Goal: Find specific page/section: Find specific page/section

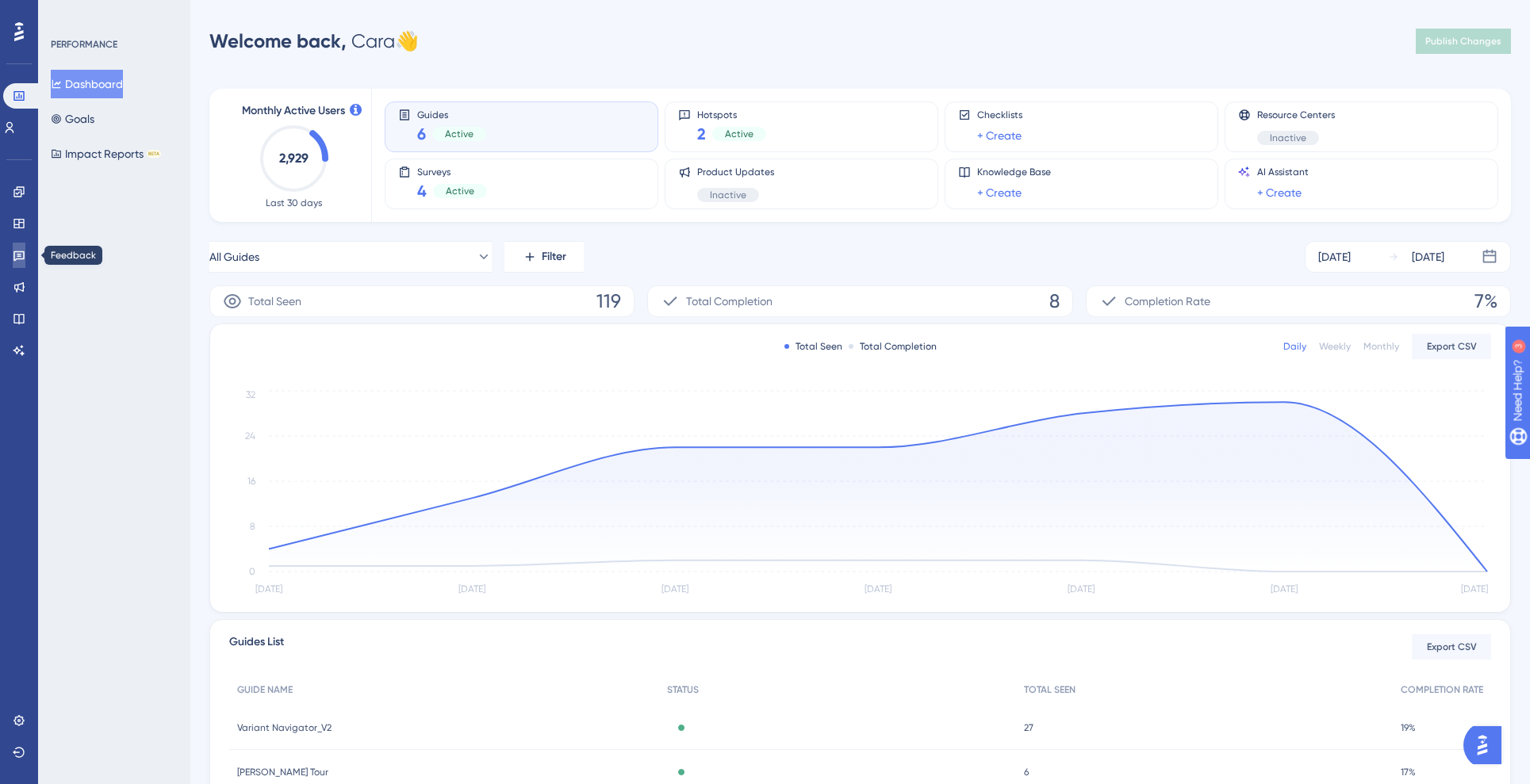
click at [16, 246] on link at bounding box center [19, 255] width 13 height 26
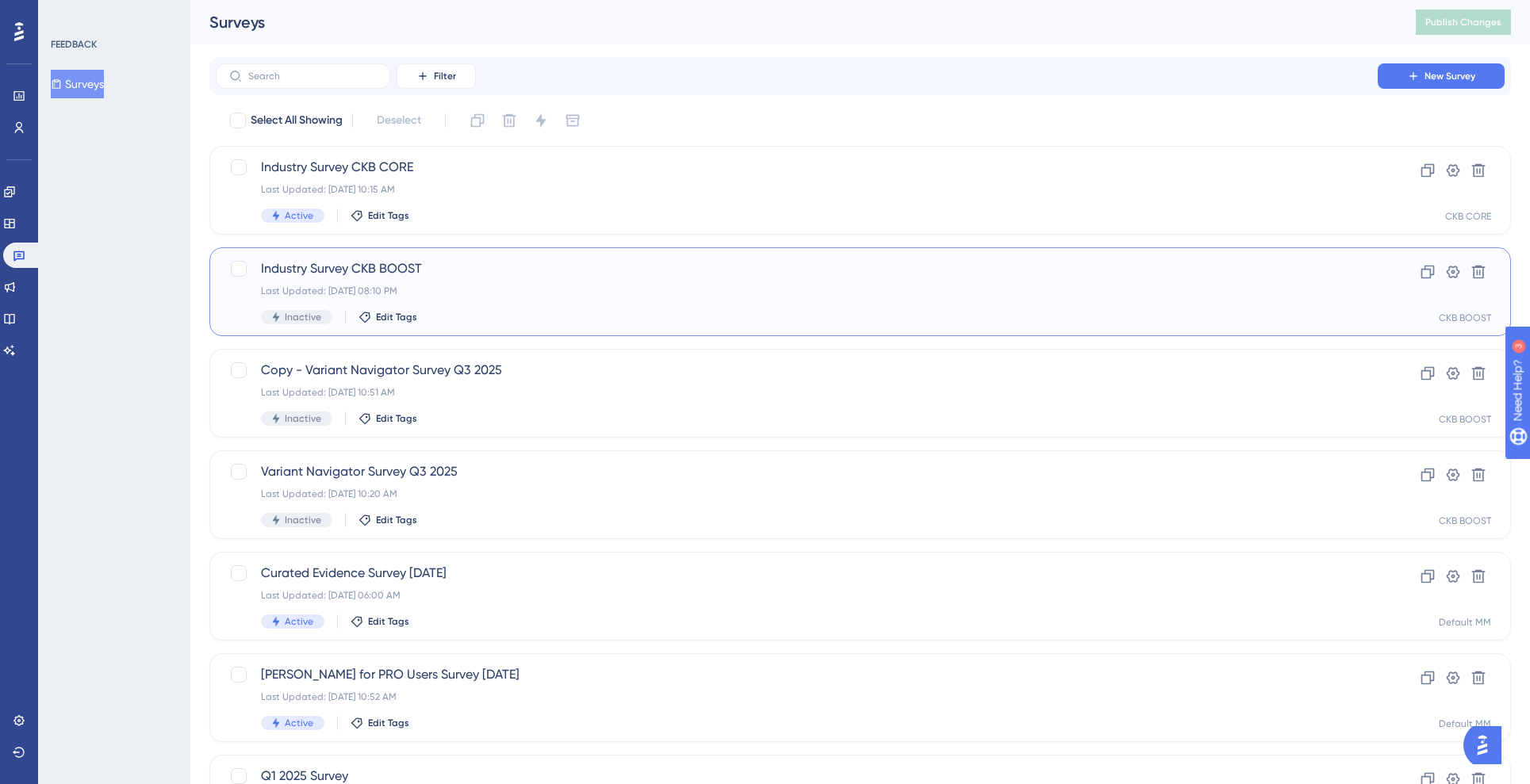
click at [580, 287] on div "Last Updated: [DATE] 08:10 PM" at bounding box center [797, 291] width 1072 height 13
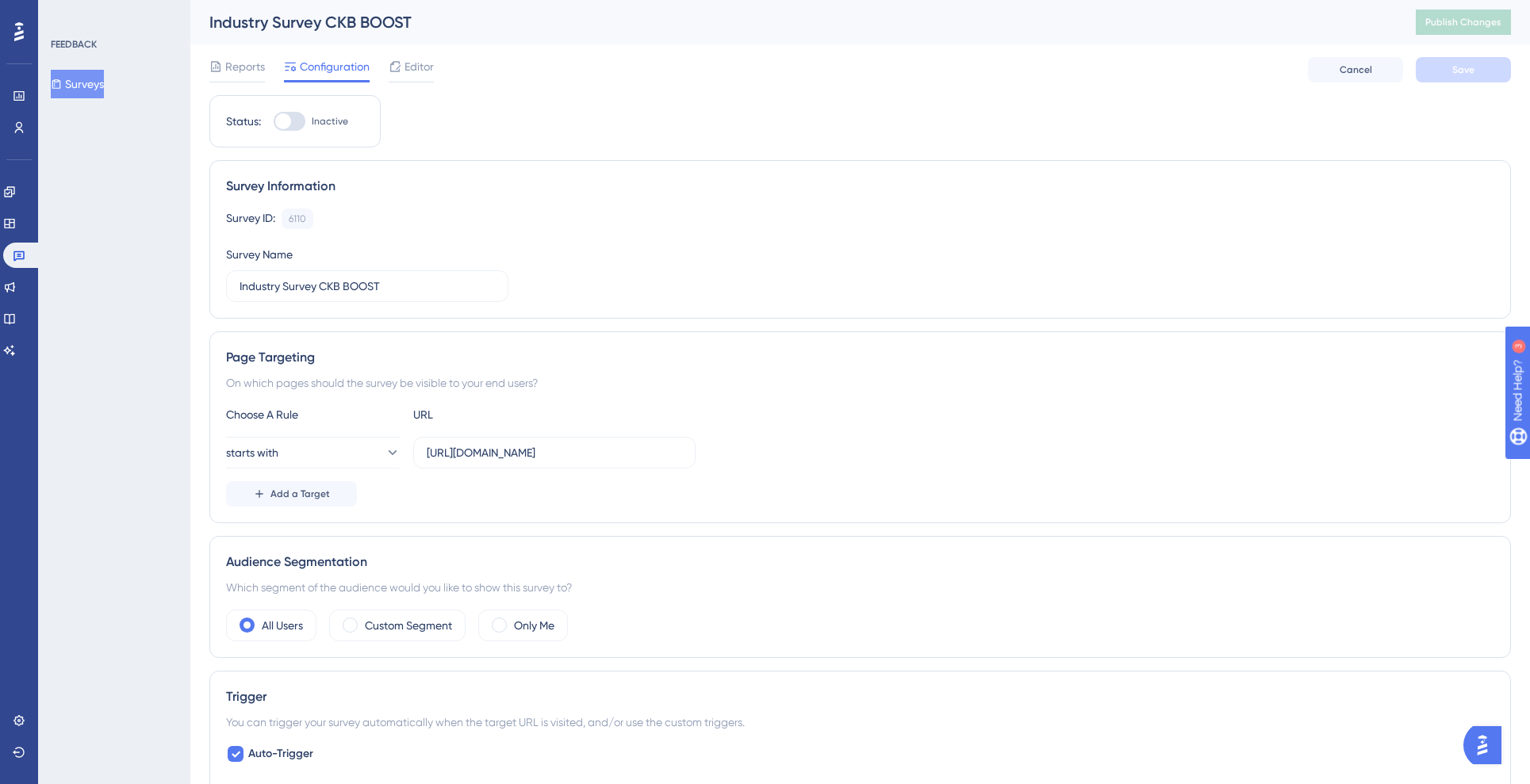
click at [72, 84] on button "Surveys" at bounding box center [77, 84] width 53 height 29
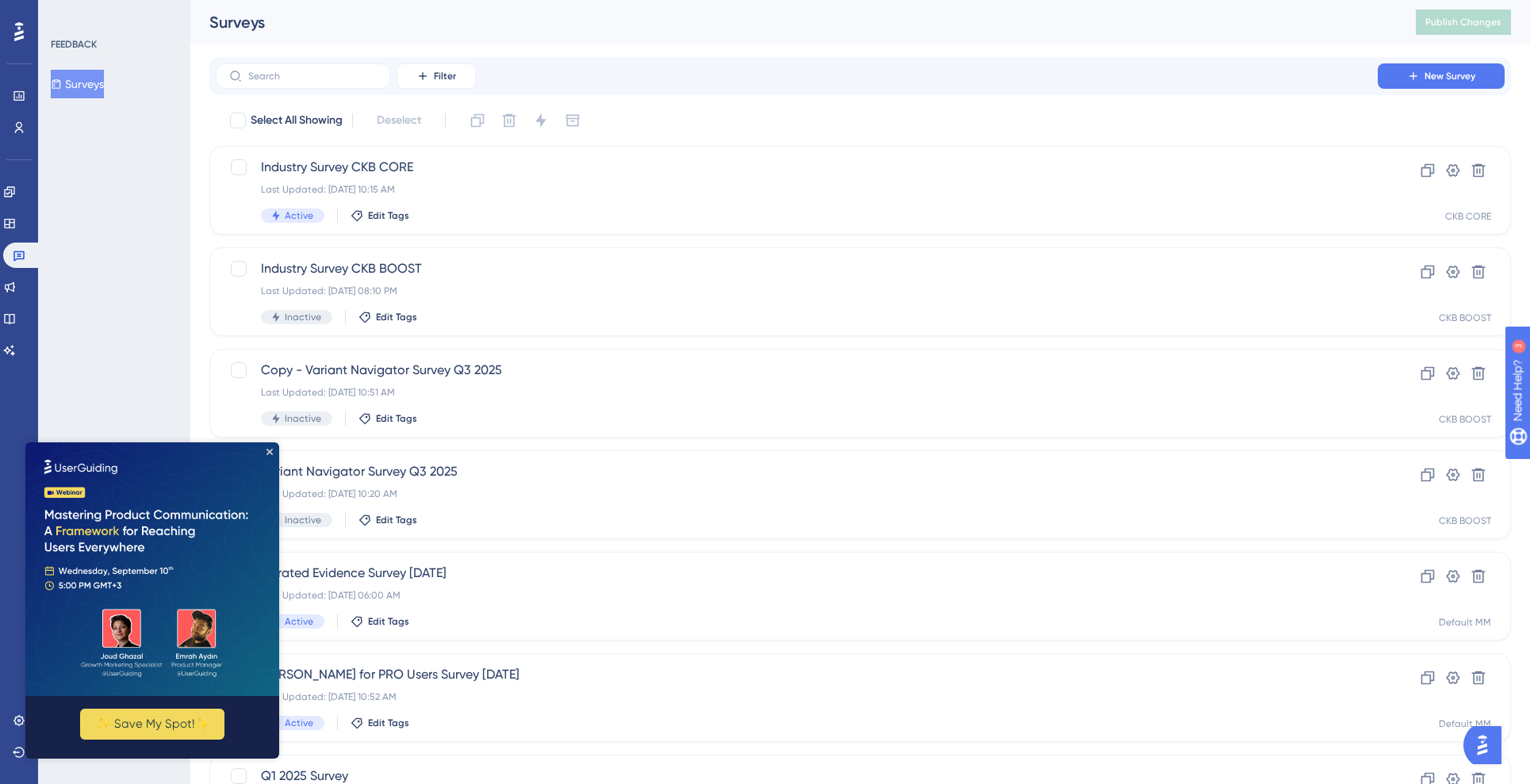
click at [273, 451] on img at bounding box center [152, 569] width 254 height 254
